Goal: Information Seeking & Learning: Learn about a topic

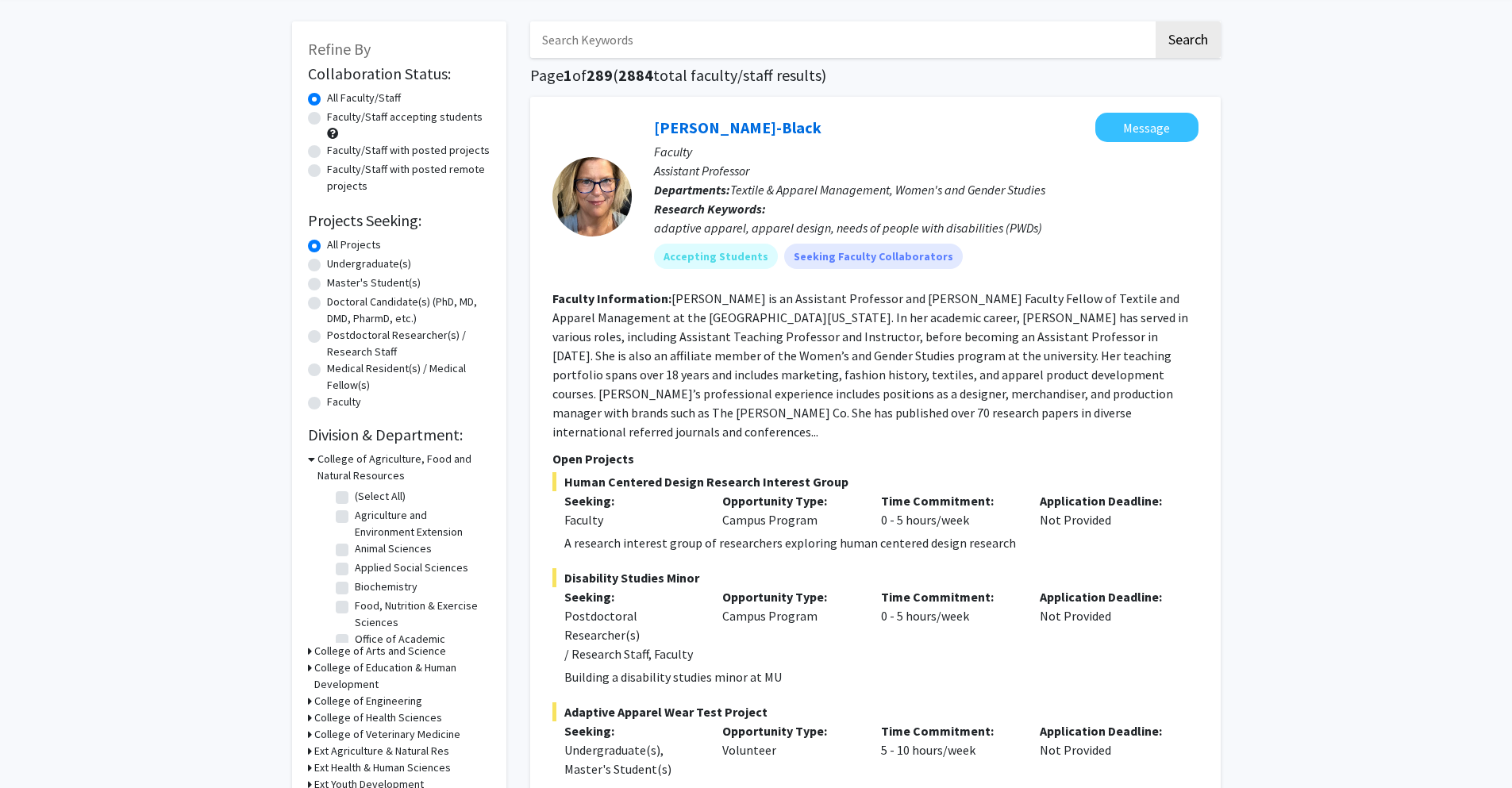
scroll to position [52, 0]
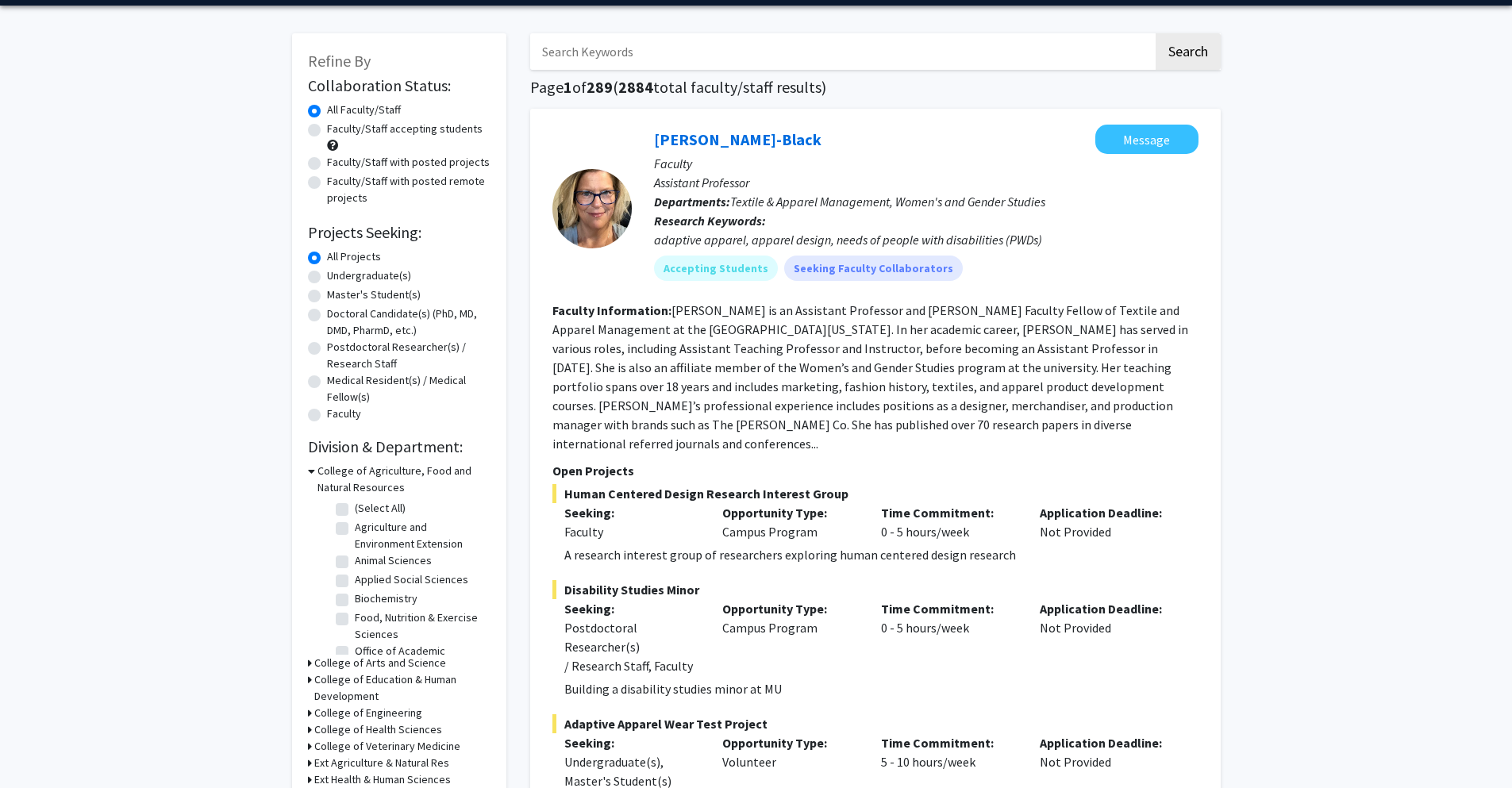
click at [327, 278] on label "Undergraduate(s)" at bounding box center [369, 275] width 85 height 17
click at [327, 278] on input "Undergraduate(s)" at bounding box center [332, 272] width 11 height 11
radio input "true"
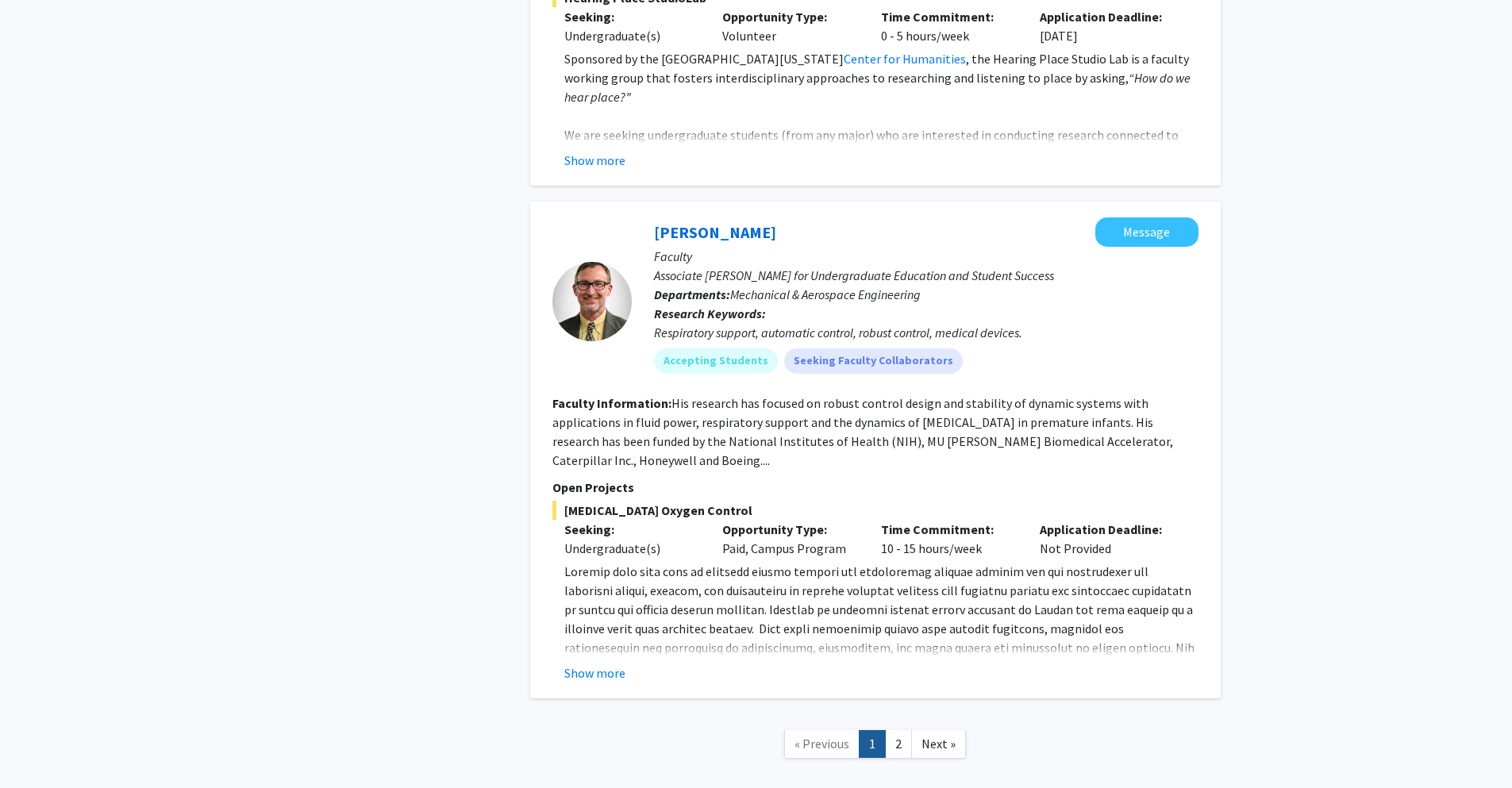
scroll to position [6882, 0]
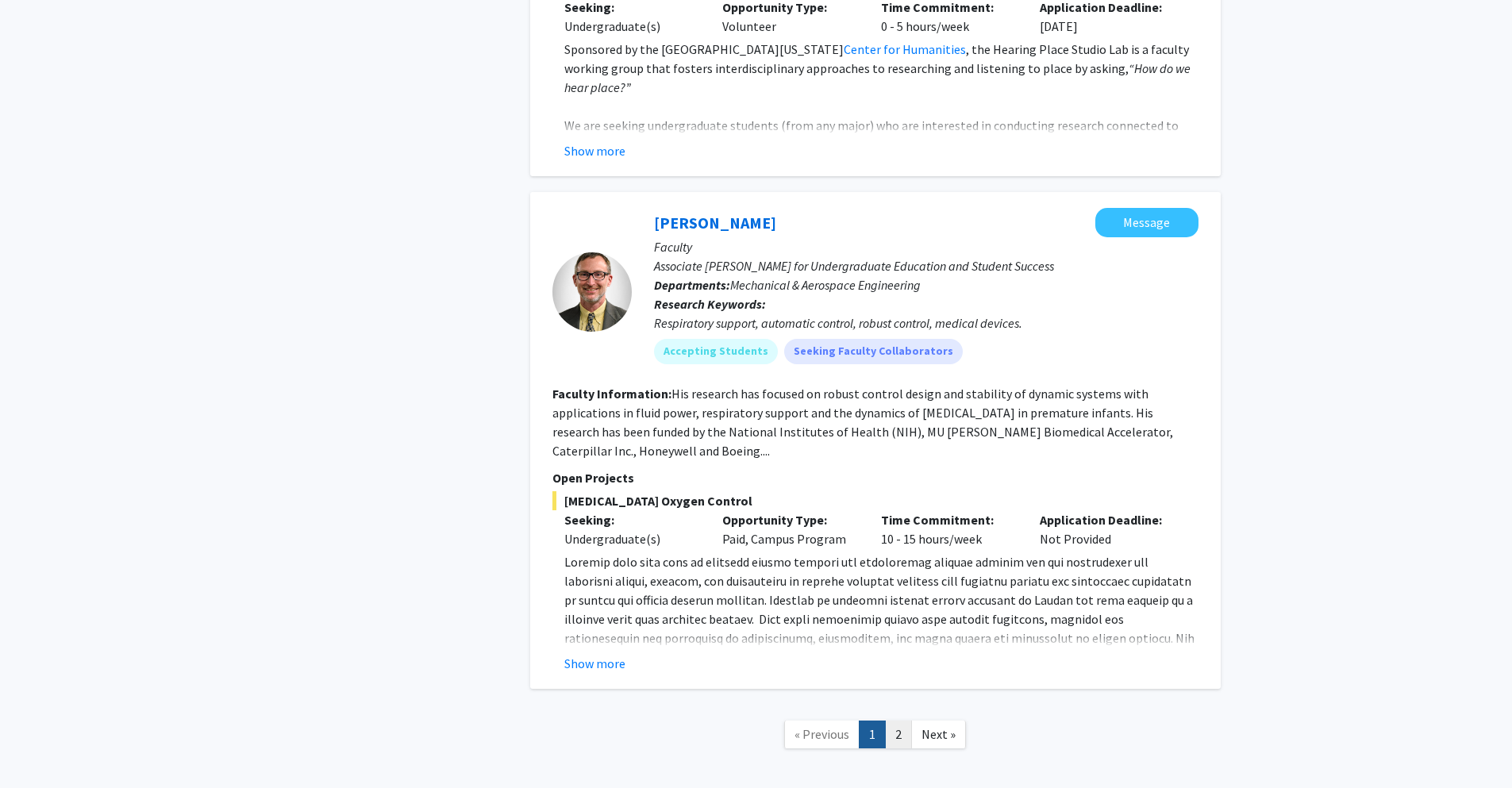
click at [900, 610] on link "2" at bounding box center [898, 734] width 27 height 28
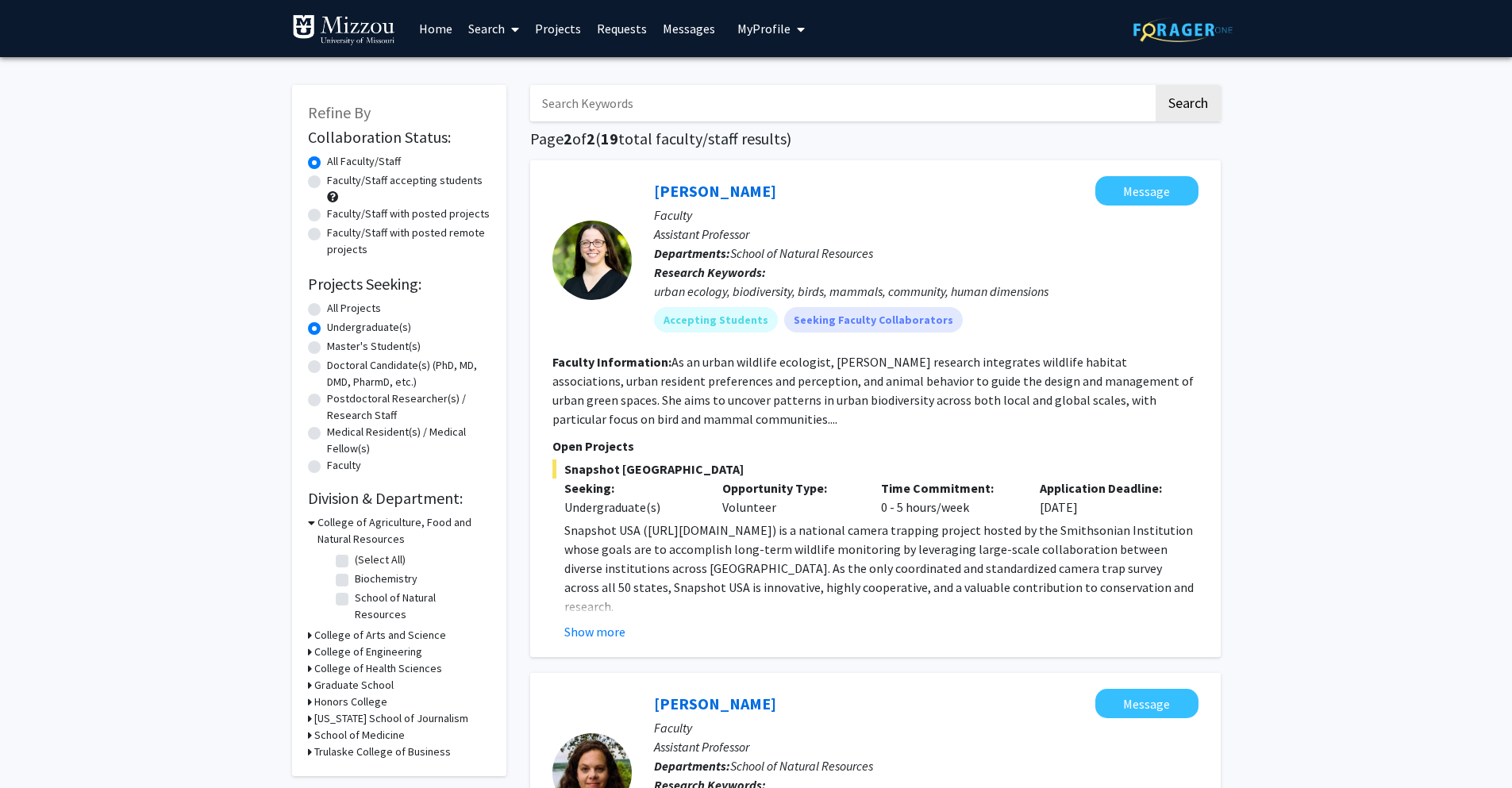
click at [490, 23] on link "Search" at bounding box center [493, 28] width 67 height 55
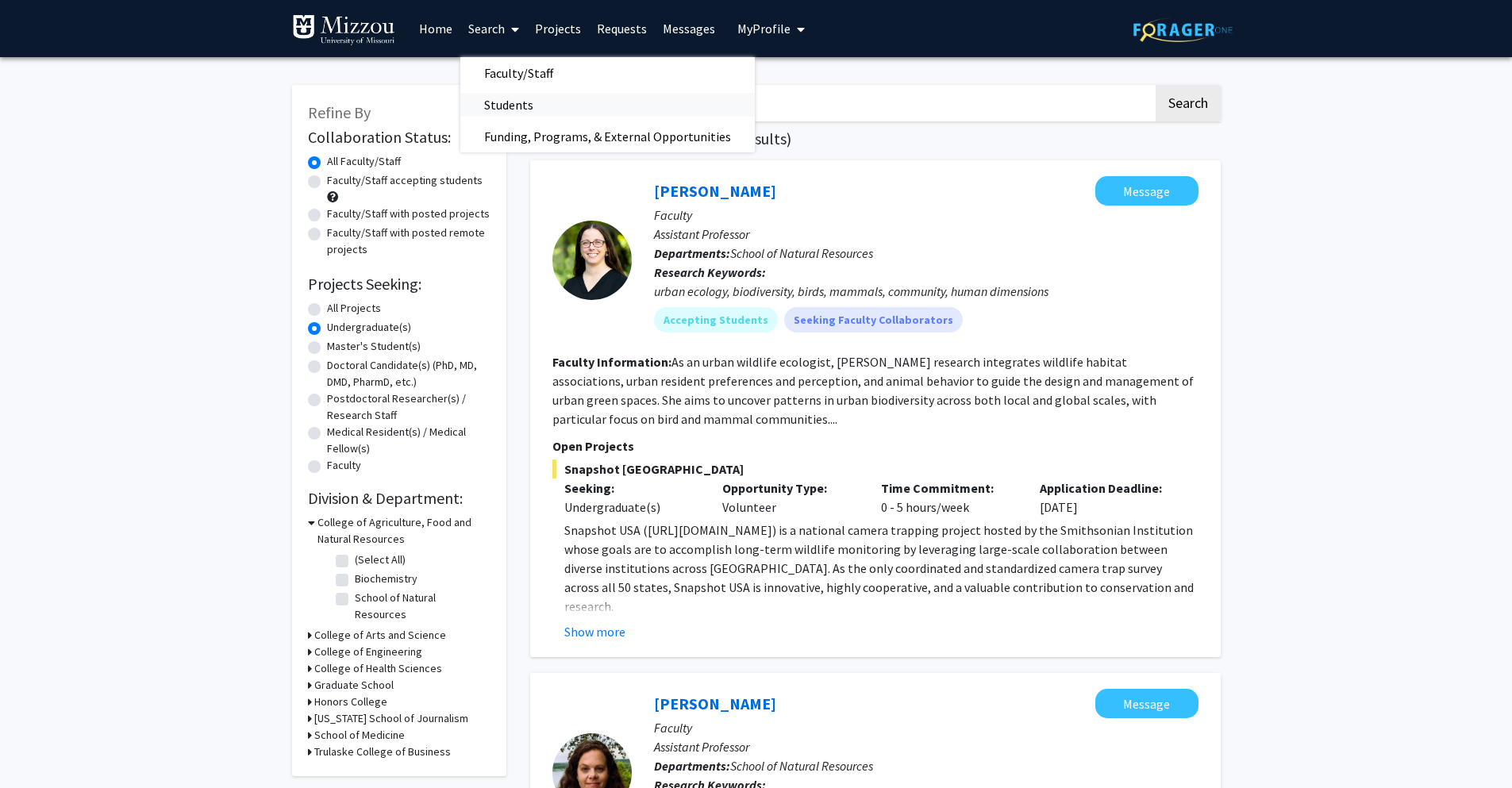
click at [505, 101] on span "Students" at bounding box center [509, 104] width 97 height 32
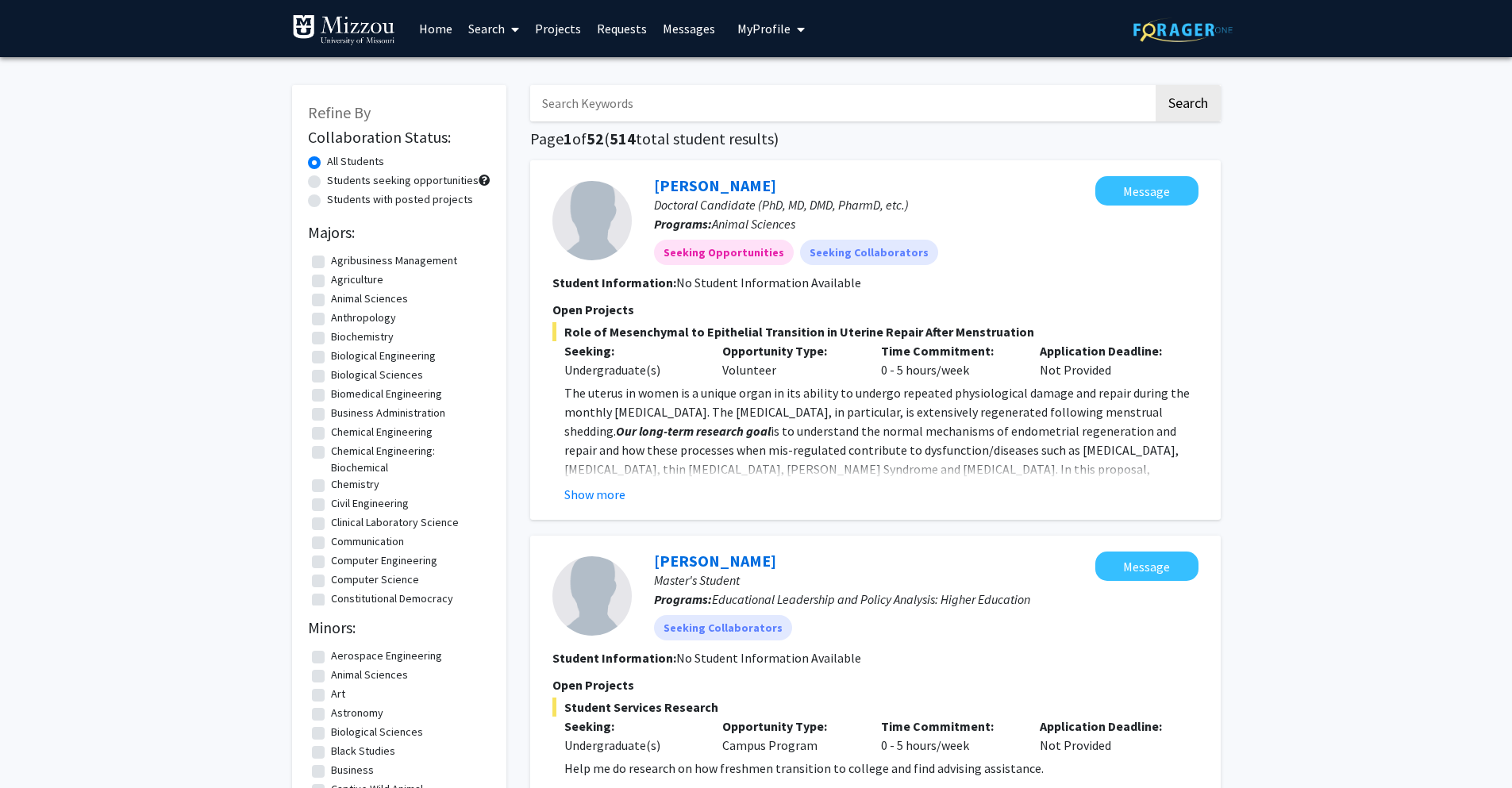
click at [629, 101] on input "Search Keywords" at bounding box center [841, 103] width 623 height 37
click at [1155, 85] on button "Search" at bounding box center [1187, 103] width 65 height 37
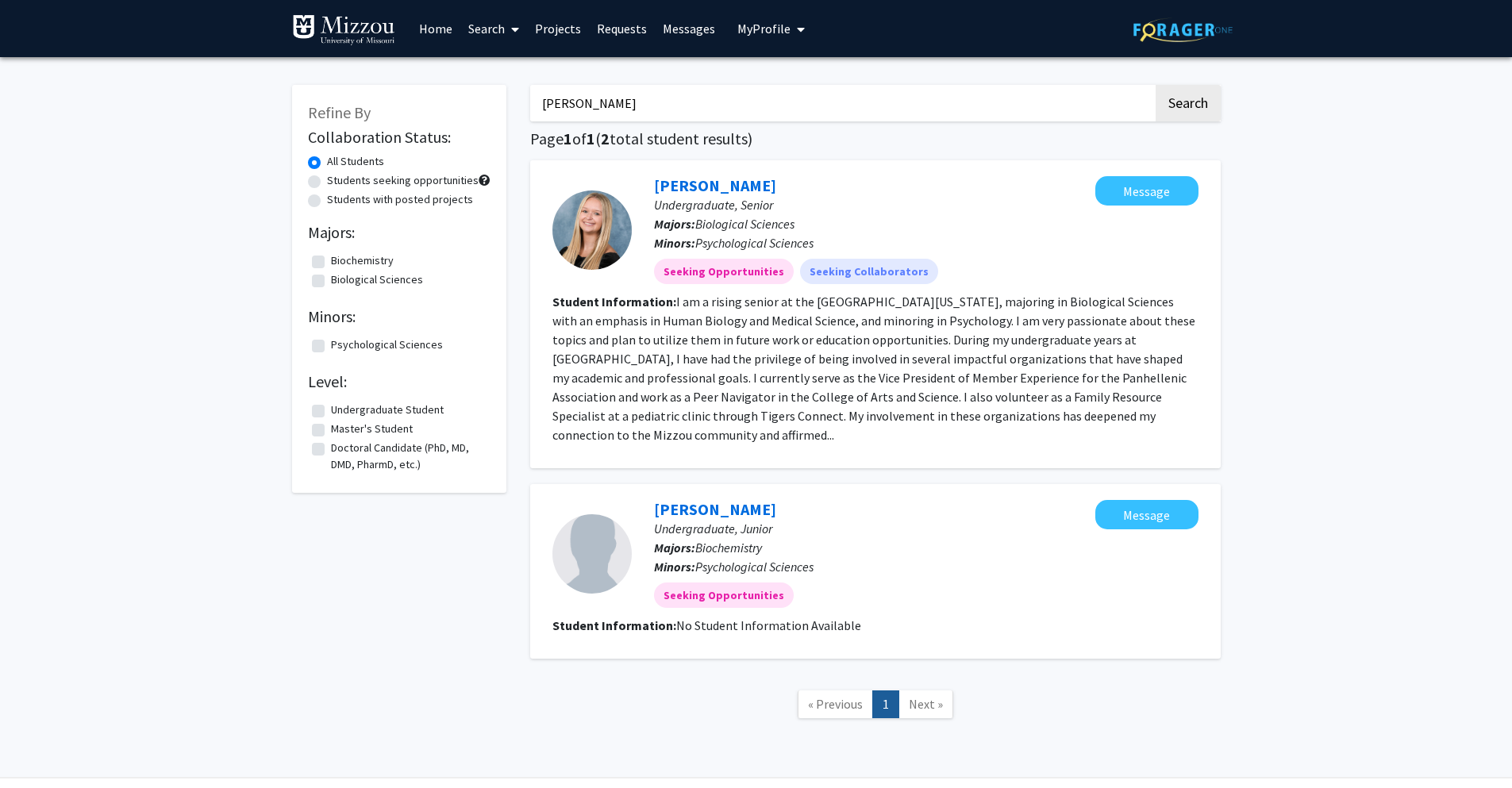
type input "[PERSON_NAME]"
click at [724, 170] on div "[PERSON_NAME] Undergraduate, Senior Majors: Biological Sciences Minors: Psychol…" at bounding box center [875, 314] width 690 height 308
click at [726, 182] on link "[PERSON_NAME]" at bounding box center [715, 185] width 123 height 19
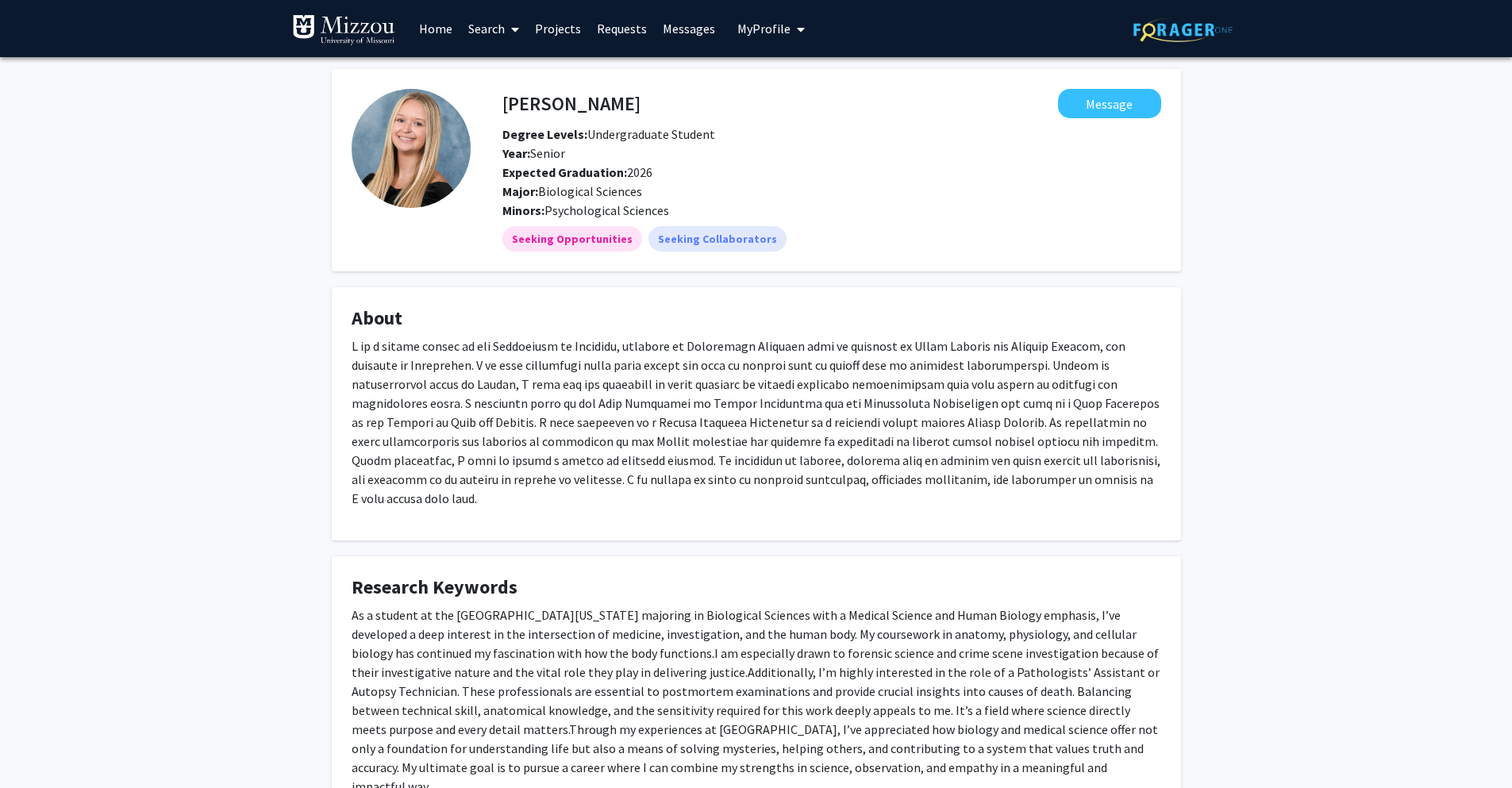
click at [500, 30] on link "Search" at bounding box center [493, 28] width 67 height 55
click at [527, 101] on span "Students" at bounding box center [509, 104] width 97 height 32
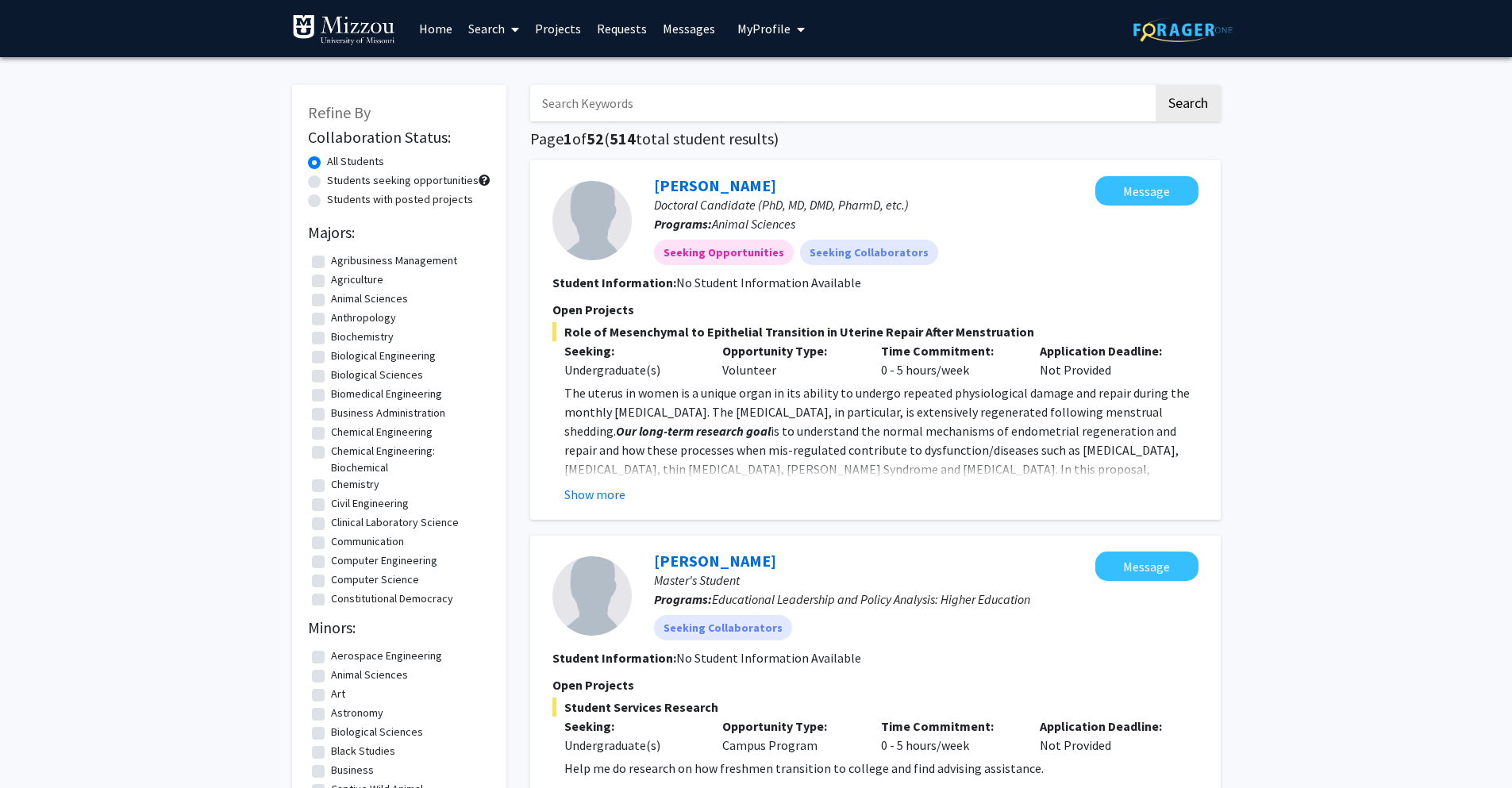
click at [605, 99] on input "Search Keywords" at bounding box center [841, 103] width 623 height 37
click at [1155, 85] on button "Search" at bounding box center [1187, 103] width 65 height 37
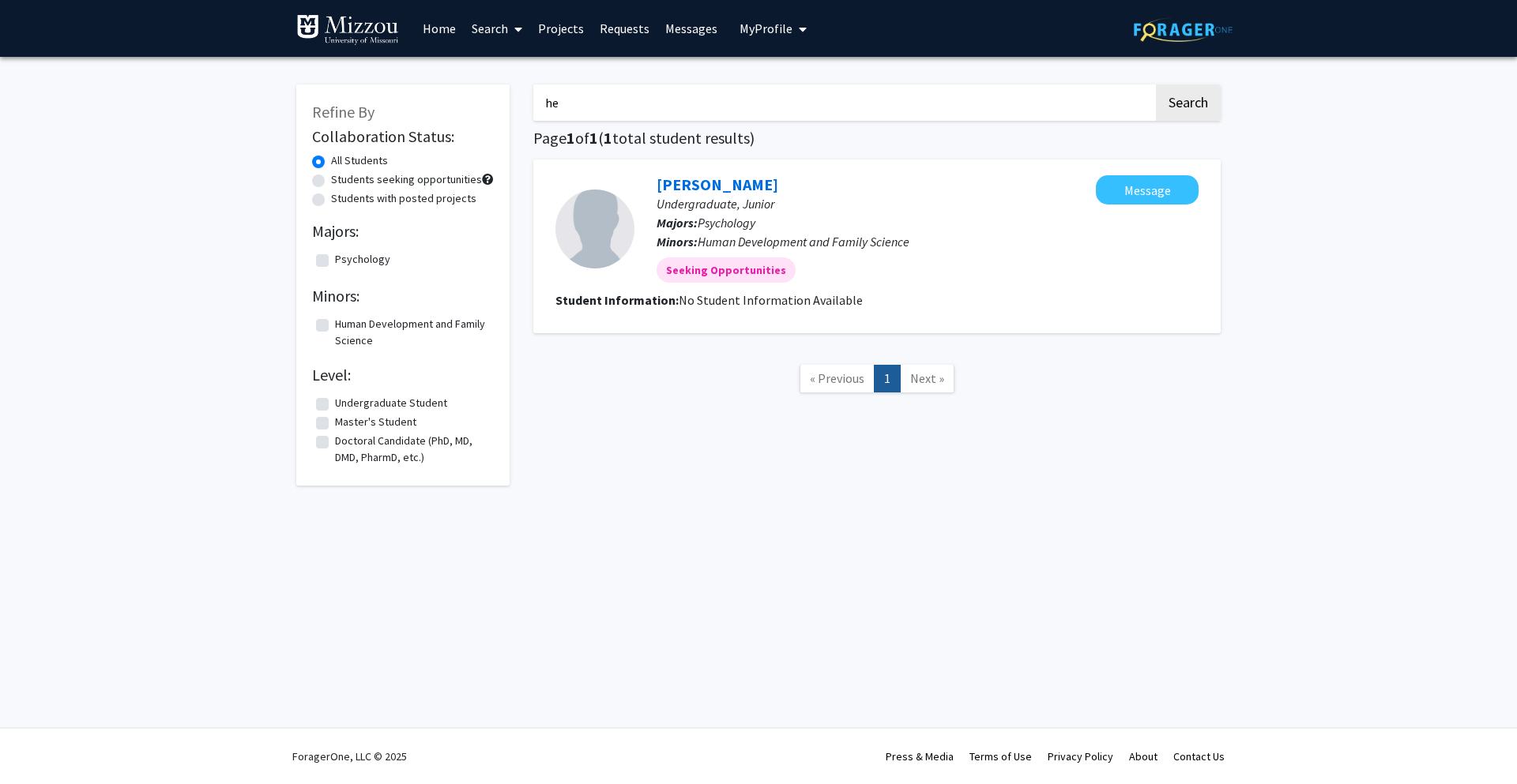
type input "h"
click at [427, 28] on link "Home" at bounding box center [439, 28] width 49 height 55
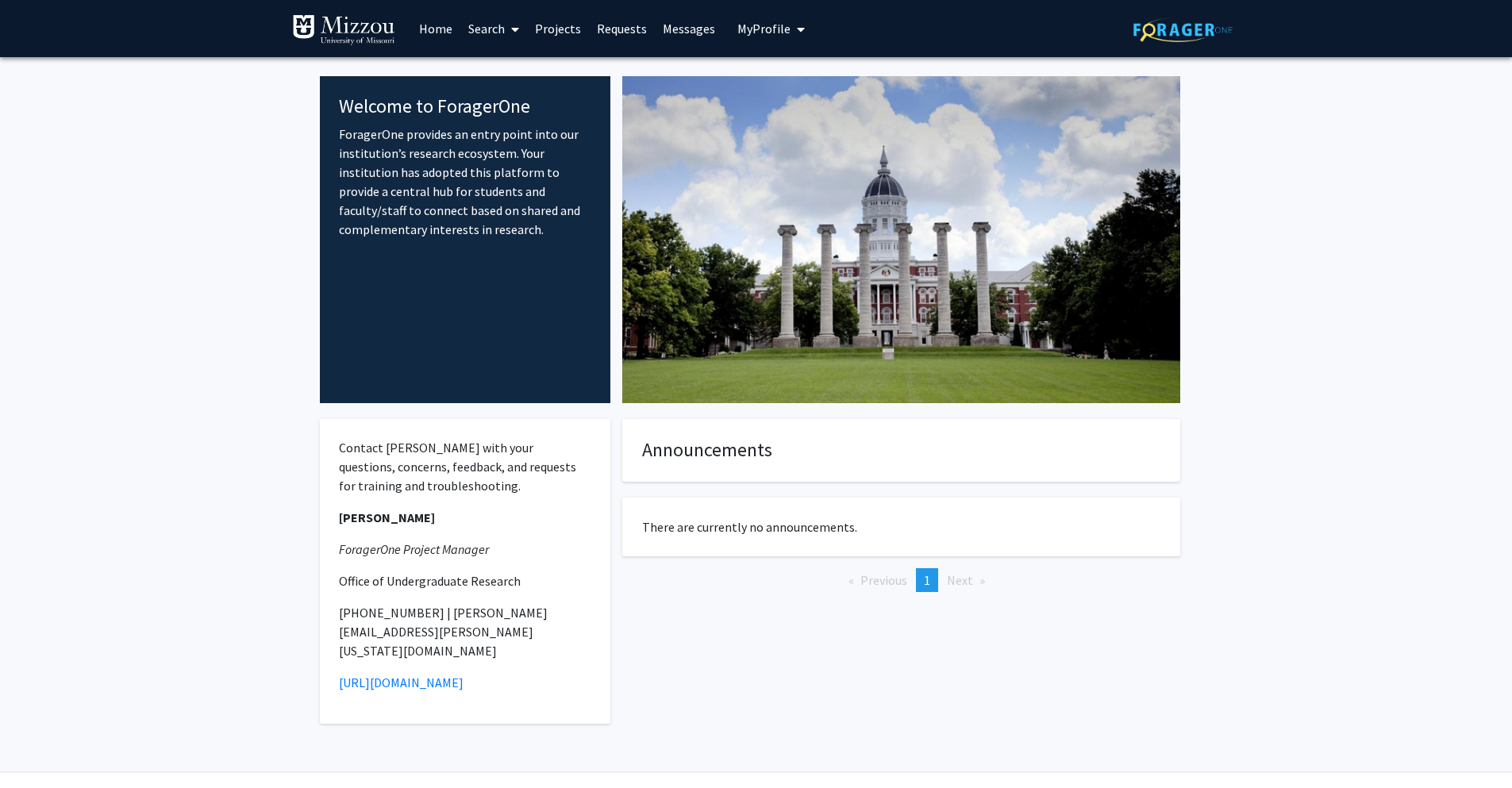
click at [486, 28] on link "Search" at bounding box center [493, 28] width 67 height 55
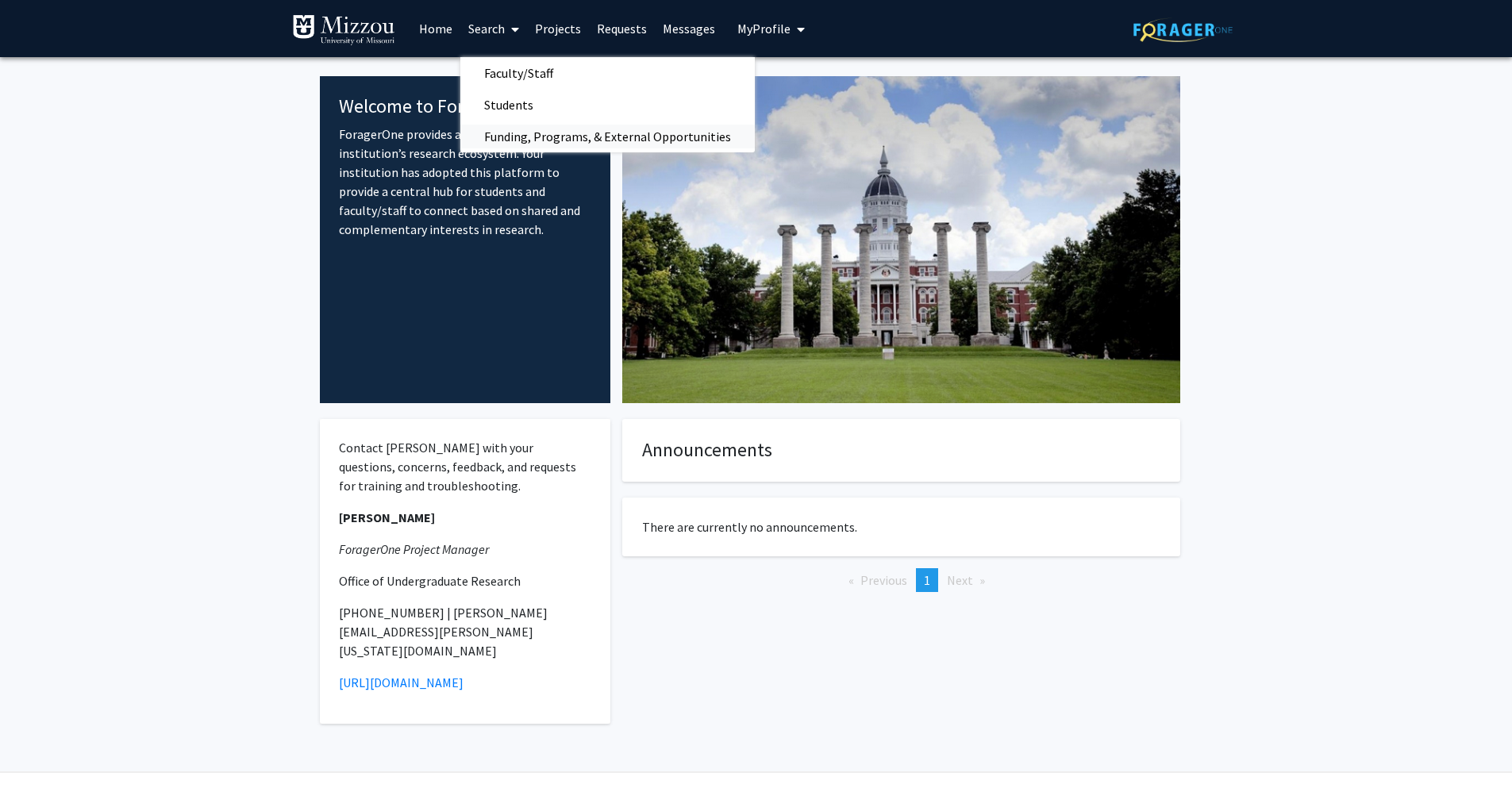
click at [512, 132] on span "Funding, Programs, & External Opportunities" at bounding box center [607, 136] width 295 height 32
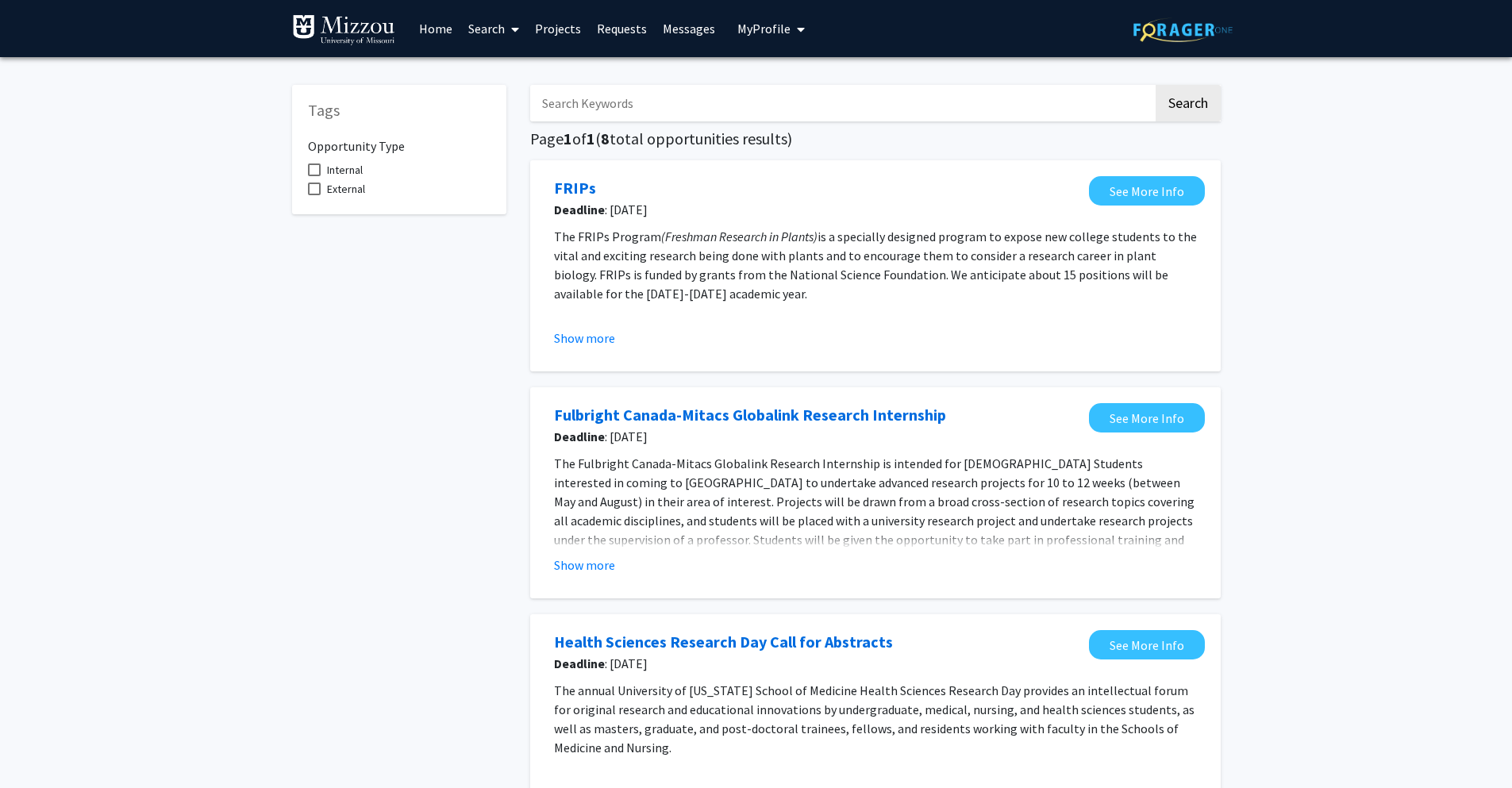
click at [441, 27] on link "Home" at bounding box center [436, 28] width 50 height 55
